Goal: Task Accomplishment & Management: Manage account settings

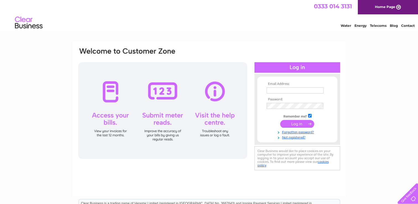
type input "[PERSON_NAME][EMAIL_ADDRESS][DOMAIN_NAME]"
click at [295, 124] on input "submit" at bounding box center [297, 124] width 34 height 8
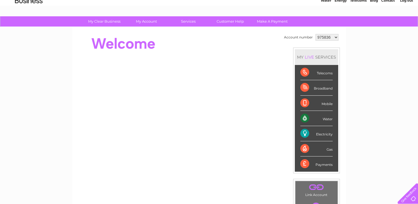
scroll to position [29, 0]
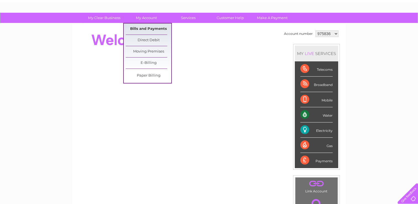
click at [157, 28] on link "Bills and Payments" at bounding box center [149, 28] width 46 height 11
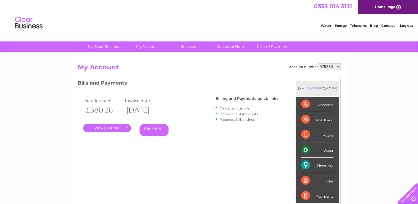
click at [108, 126] on link "." at bounding box center [107, 128] width 48 height 8
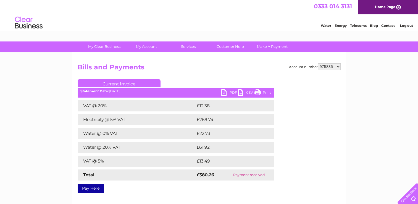
scroll to position [12, 0]
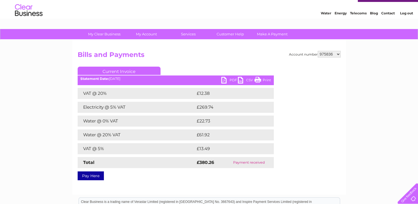
click at [230, 80] on link "PDF" at bounding box center [229, 81] width 17 height 8
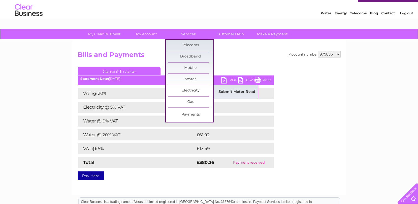
click at [242, 90] on link "Submit Meter Read" at bounding box center [237, 91] width 46 height 11
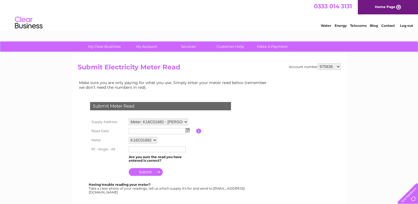
click at [187, 129] on img at bounding box center [187, 130] width 4 height 4
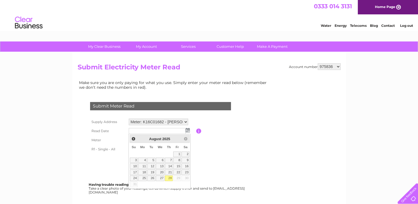
click at [171, 177] on link "28" at bounding box center [169, 178] width 8 height 6
type input "2025/08/28"
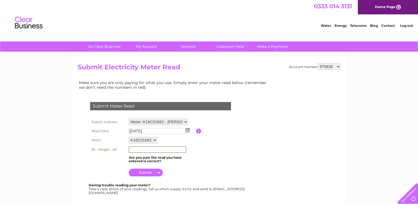
click at [151, 148] on input "text" at bounding box center [157, 149] width 57 height 7
click at [176, 171] on td at bounding box center [161, 170] width 69 height 13
click at [152, 145] on td "33373" at bounding box center [161, 149] width 69 height 9
click at [150, 150] on input "33373" at bounding box center [157, 149] width 57 height 6
type input "33375"
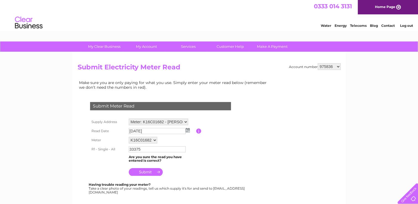
click at [147, 171] on input "submit" at bounding box center [146, 172] width 34 height 8
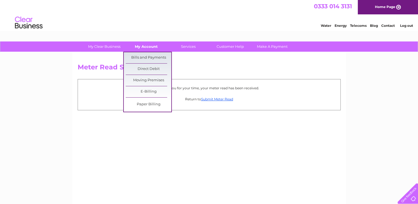
click at [149, 46] on link "My Account" at bounding box center [146, 46] width 46 height 10
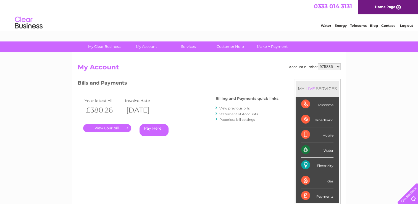
click at [337, 66] on select "975836 1081753 1146989" at bounding box center [328, 66] width 23 height 7
select select "1081753"
click at [317, 63] on select "975836 1081753 1146989" at bounding box center [328, 66] width 23 height 7
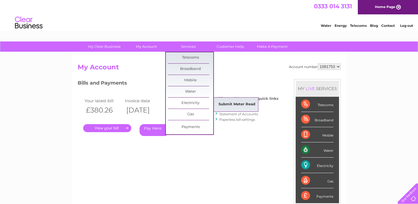
click at [235, 102] on link "Submit Meter Read" at bounding box center [237, 104] width 46 height 11
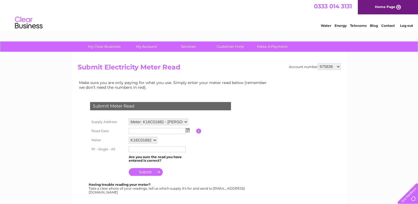
click at [325, 67] on select "975836 1081753 1146989" at bounding box center [328, 66] width 23 height 7
select select "1081753"
click at [317, 63] on select "975836 1081753 1146989" at bounding box center [328, 66] width 23 height 7
click at [189, 130] on td at bounding box center [161, 130] width 69 height 9
click at [187, 130] on img at bounding box center [187, 130] width 4 height 4
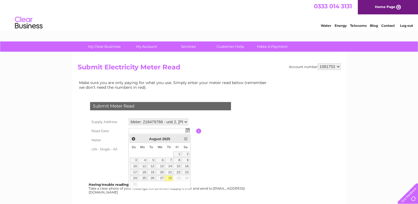
click at [170, 175] on link "28" at bounding box center [169, 178] width 8 height 6
type input "2025/08/28"
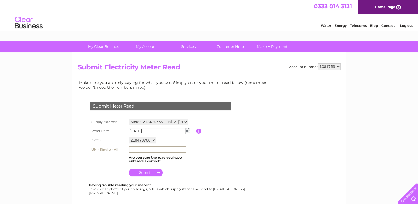
click at [142, 147] on input "text" at bounding box center [157, 149] width 57 height 7
type input "12815"
click at [147, 173] on input "submit" at bounding box center [146, 172] width 34 height 8
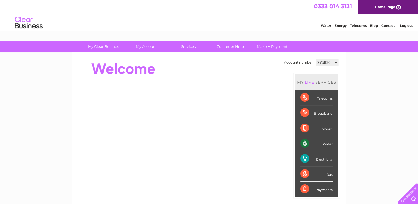
click at [321, 63] on select "975836 1081753 1146989" at bounding box center [326, 62] width 23 height 7
select select "1081753"
click at [315, 59] on select "975836 1081753 1146989" at bounding box center [326, 62] width 23 height 7
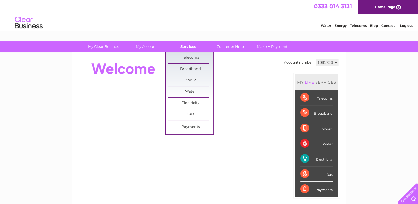
click at [192, 47] on link "Services" at bounding box center [188, 46] width 46 height 10
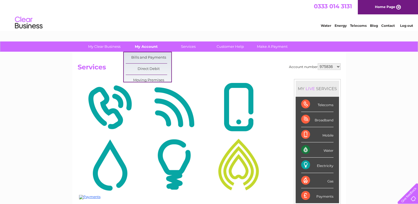
click at [146, 48] on link "My Account" at bounding box center [146, 46] width 46 height 10
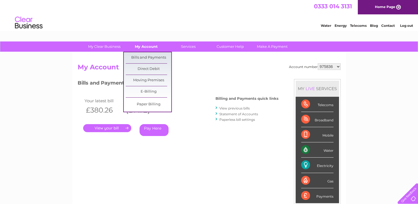
click at [147, 46] on link "My Account" at bounding box center [146, 46] width 46 height 10
click at [149, 55] on link "Bills and Payments" at bounding box center [149, 57] width 46 height 11
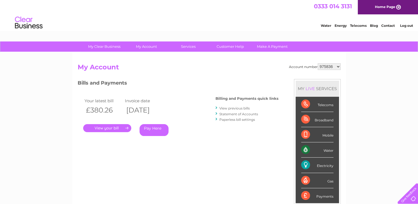
click at [327, 68] on select "975836 1081753 1146989" at bounding box center [328, 66] width 23 height 7
select select "1081753"
click at [317, 63] on select "975836 1081753 1146989" at bounding box center [328, 66] width 23 height 7
click at [116, 126] on link "." at bounding box center [107, 128] width 48 height 8
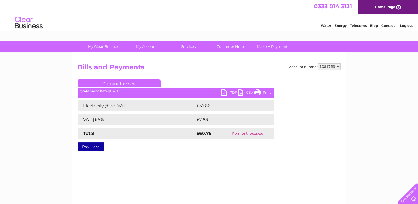
click at [230, 91] on link "PDF" at bounding box center [229, 93] width 17 height 8
